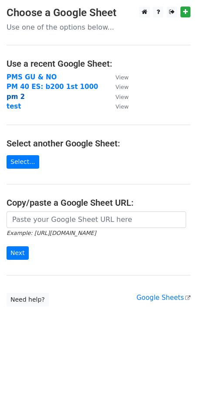
click at [14, 96] on strong "pm 2" at bounding box center [16, 97] width 18 height 8
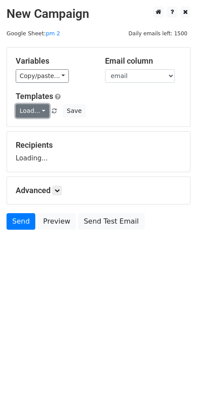
click at [39, 108] on link "Load..." at bounding box center [33, 111] width 34 height 14
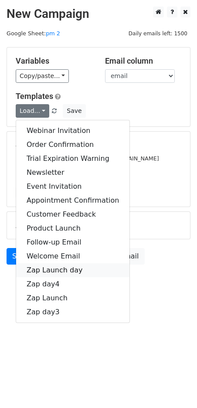
click at [54, 271] on link "Zap Launch day" at bounding box center [72, 271] width 113 height 14
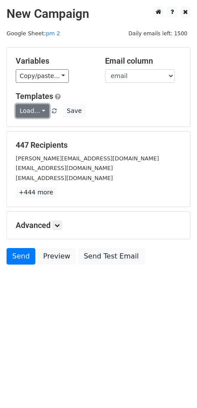
click at [21, 114] on link "Load..." at bounding box center [33, 111] width 34 height 14
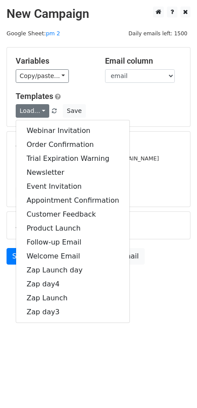
click at [72, 87] on div "Variables Copy/paste... {{organization/twitter_url}} {{organization/website_url…" at bounding box center [98, 87] width 183 height 79
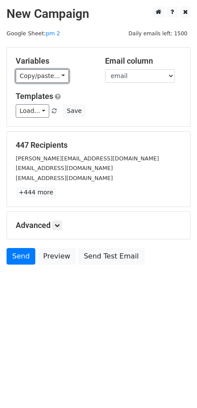
click at [43, 69] on div "Variables Copy/paste... {{organization/twitter_url}} {{organization/website_url…" at bounding box center [53, 69] width 89 height 27
click at [41, 74] on link "Copy/paste..." at bounding box center [42, 76] width 53 height 14
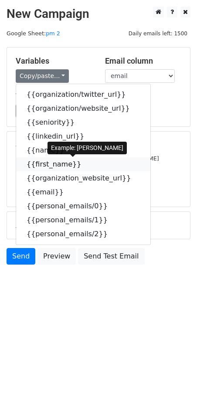
click at [54, 164] on link "{{first_name}}" at bounding box center [83, 165] width 134 height 14
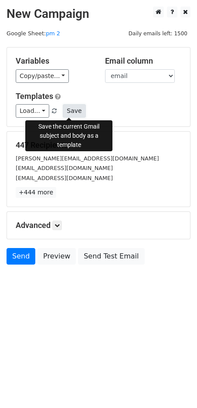
click at [71, 112] on button "Save" at bounding box center [74, 111] width 23 height 14
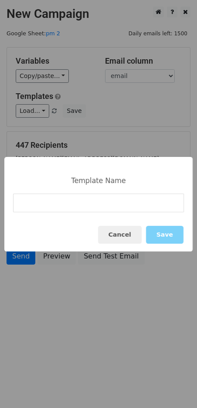
click at [87, 212] on input at bounding box center [98, 203] width 171 height 19
type input "zap2"
click at [158, 233] on button "Save" at bounding box center [165, 235] width 38 height 18
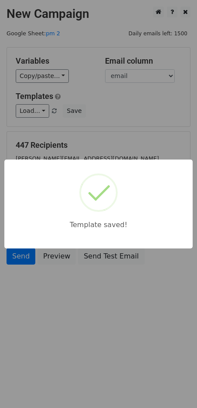
click at [56, 307] on div "Template saved!" at bounding box center [98, 204] width 197 height 408
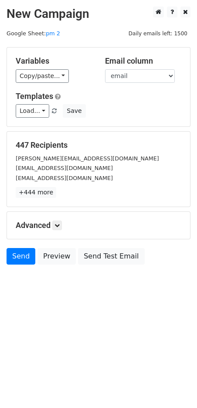
click at [65, 226] on h5 "Advanced" at bounding box center [99, 226] width 166 height 10
click at [56, 226] on icon at bounding box center [57, 225] width 5 height 5
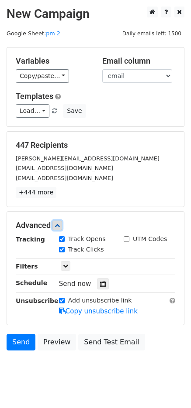
click at [59, 225] on icon at bounding box center [57, 225] width 5 height 5
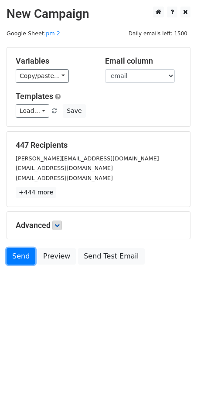
drag, startPoint x: 27, startPoint y: 257, endPoint x: 0, endPoint y: 240, distance: 31.6
click at [27, 257] on link "Send" at bounding box center [21, 256] width 29 height 17
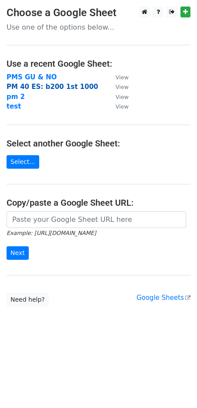
click at [24, 87] on strong "PM 40 ES: b200 1st 1000" at bounding box center [53, 87] width 92 height 8
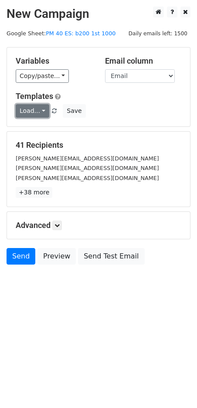
click at [36, 108] on link "Load..." at bounding box center [33, 111] width 34 height 14
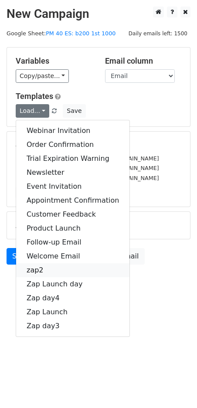
click at [56, 274] on link "zap2" at bounding box center [72, 271] width 113 height 14
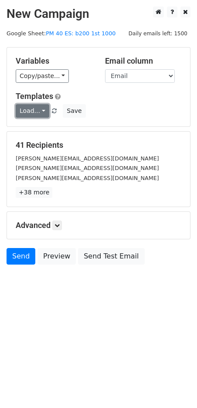
click at [34, 111] on link "Load..." at bounding box center [33, 111] width 34 height 14
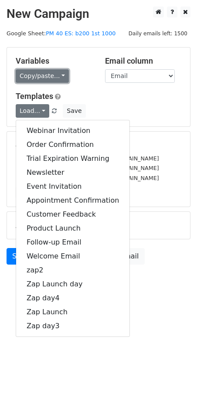
click at [50, 70] on link "Copy/paste..." at bounding box center [42, 76] width 53 height 14
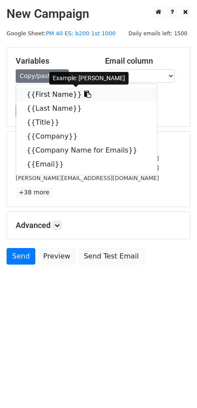
click at [51, 96] on link "{{First Name}}" at bounding box center [86, 95] width 141 height 14
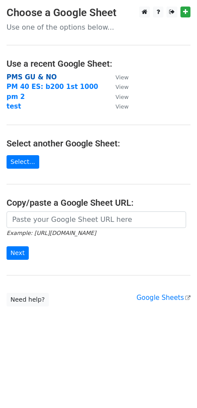
click at [36, 77] on strong "PMS GU & NO" at bounding box center [32, 77] width 50 height 8
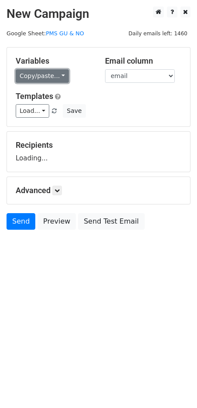
click at [38, 74] on link "Copy/paste..." at bounding box center [42, 76] width 53 height 14
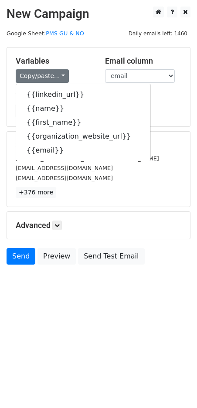
click at [64, 195] on p "+376 more" at bounding box center [99, 192] width 166 height 11
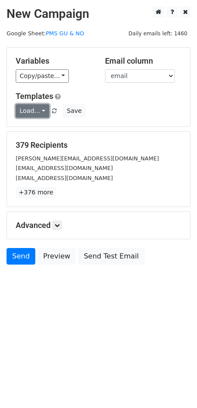
click at [29, 105] on link "Load..." at bounding box center [33, 111] width 34 height 14
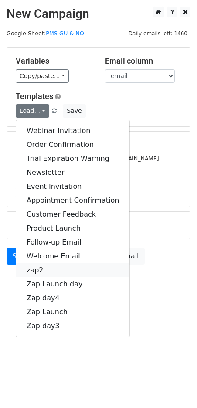
click at [43, 273] on link "zap2" at bounding box center [72, 271] width 113 height 14
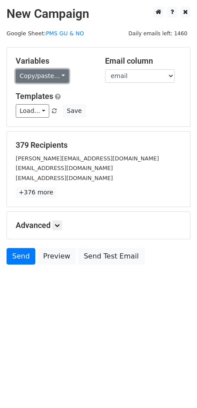
click at [32, 74] on link "Copy/paste..." at bounding box center [42, 76] width 53 height 14
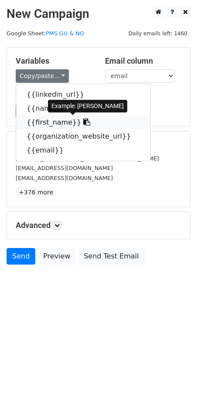
click at [50, 123] on link "{{first_name}}" at bounding box center [83, 123] width 134 height 14
